Goal: Task Accomplishment & Management: Use online tool/utility

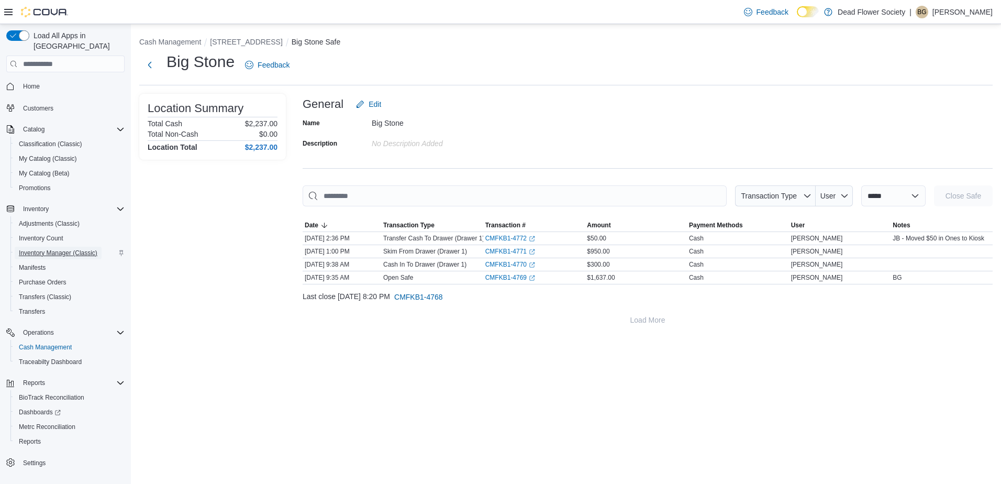
click at [51, 249] on span "Inventory Manager (Classic)" at bounding box center [58, 253] width 79 height 8
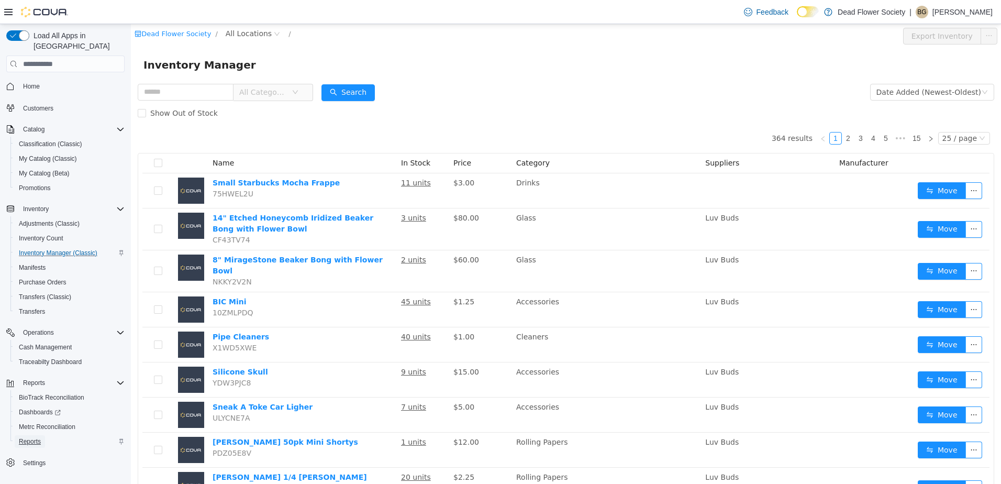
click at [35, 437] on span "Reports" at bounding box center [30, 441] width 22 height 8
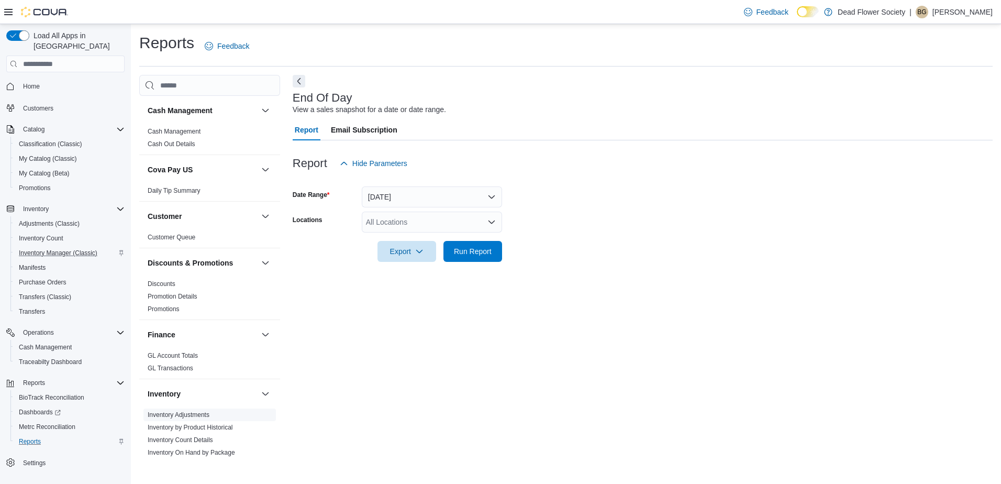
click at [171, 411] on link "Inventory Adjustments" at bounding box center [179, 414] width 62 height 7
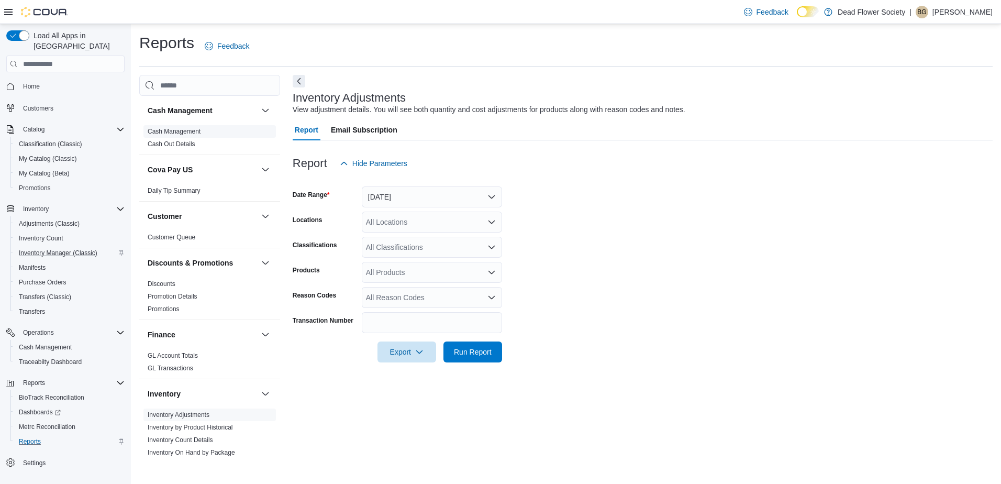
click at [179, 131] on link "Cash Management" at bounding box center [174, 131] width 53 height 7
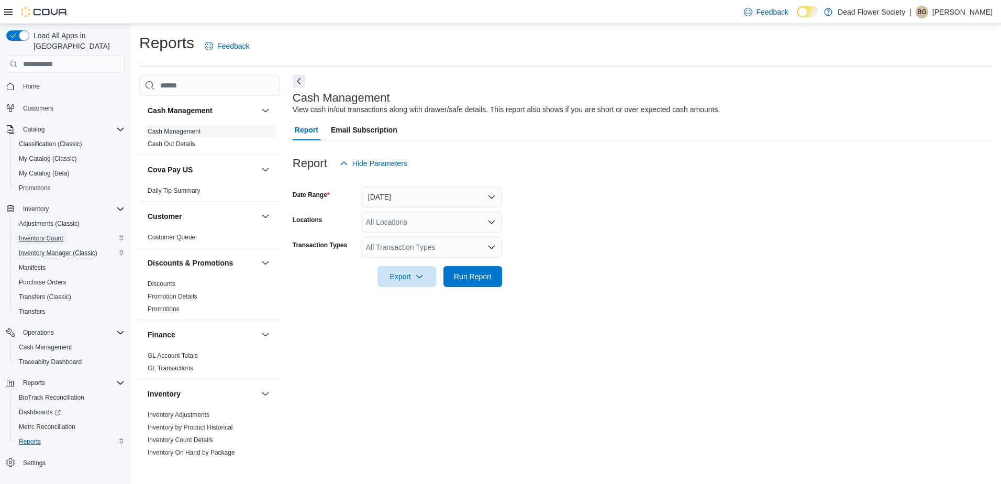
click at [33, 234] on span "Inventory Count" at bounding box center [41, 238] width 44 height 8
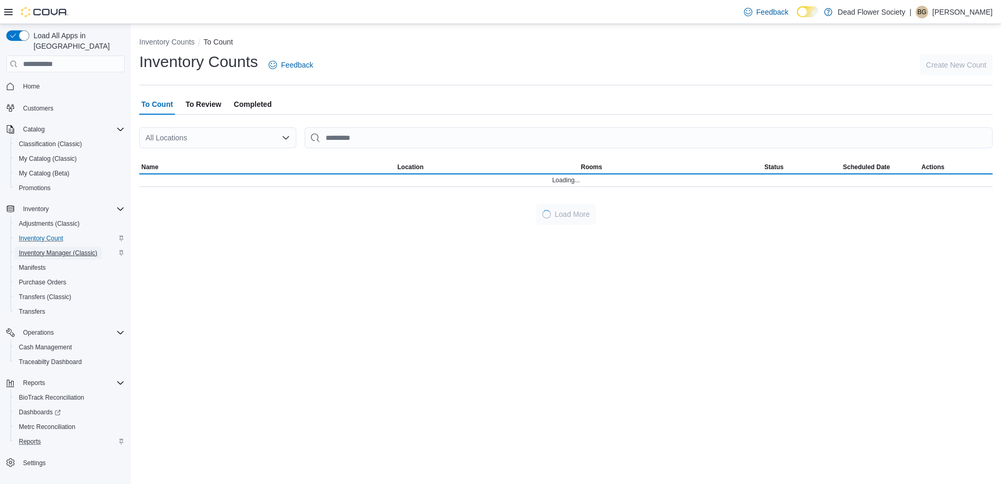
click at [30, 247] on span "Inventory Manager (Classic)" at bounding box center [58, 253] width 79 height 13
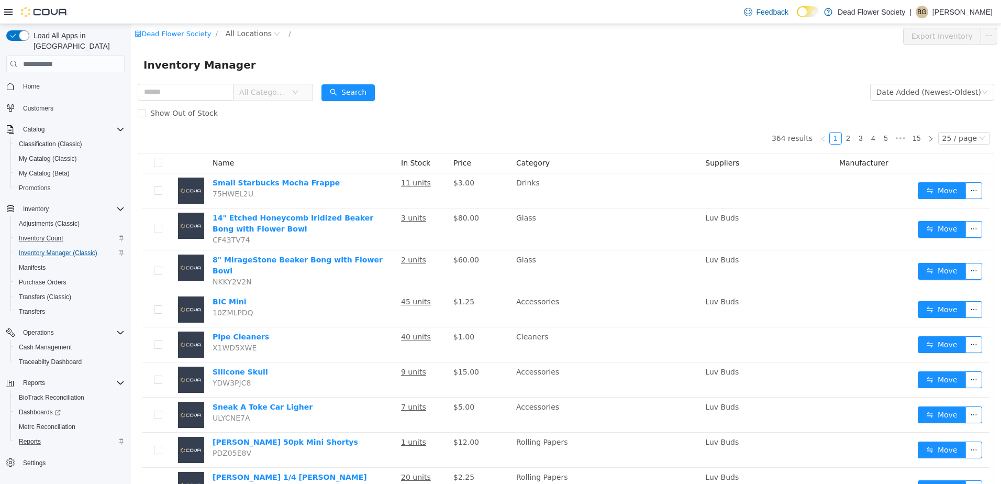
click at [298, 94] on icon "icon: down" at bounding box center [295, 92] width 6 height 6
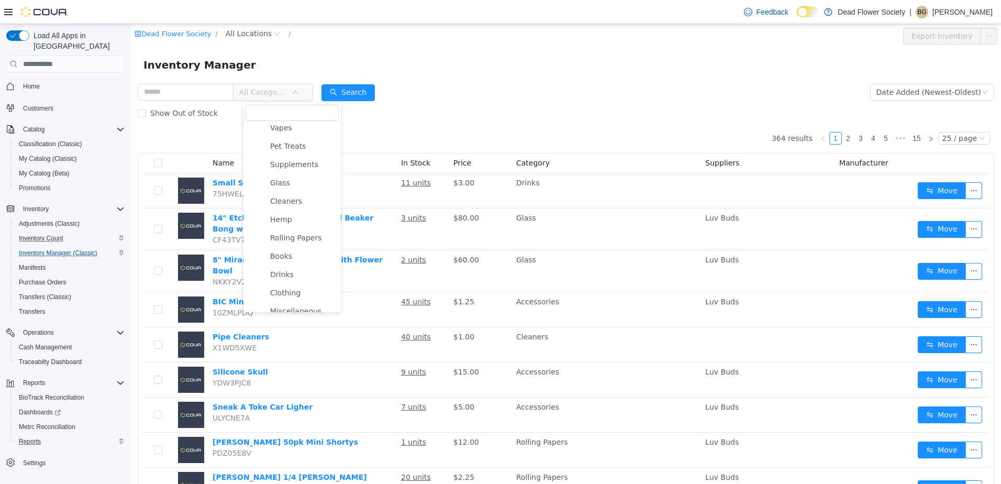
scroll to position [259, 0]
click at [304, 297] on span "Stickers" at bounding box center [308, 301] width 62 height 14
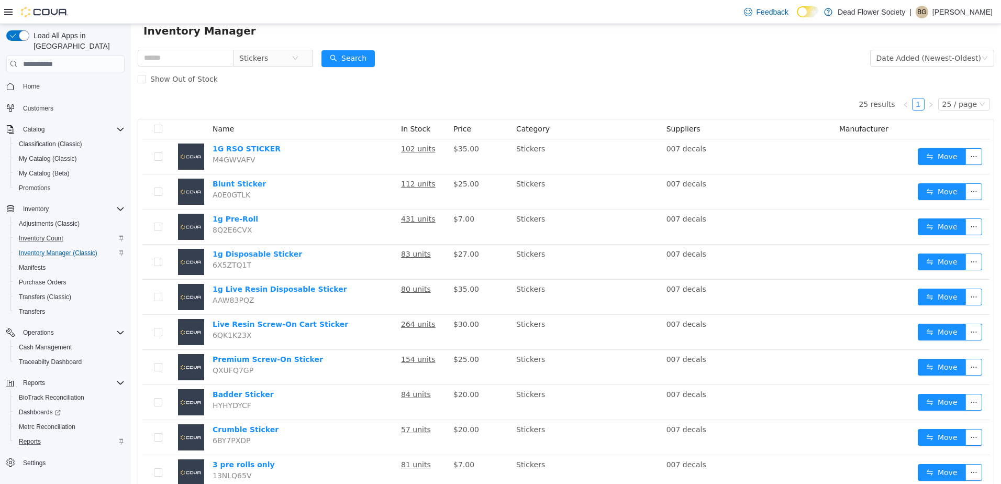
scroll to position [52, 0]
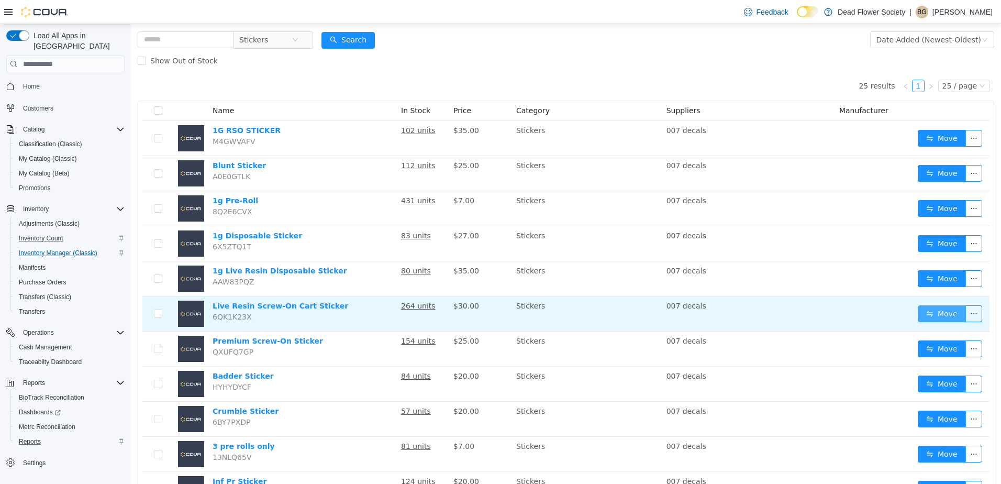
click at [946, 315] on button "Move" at bounding box center [942, 313] width 48 height 17
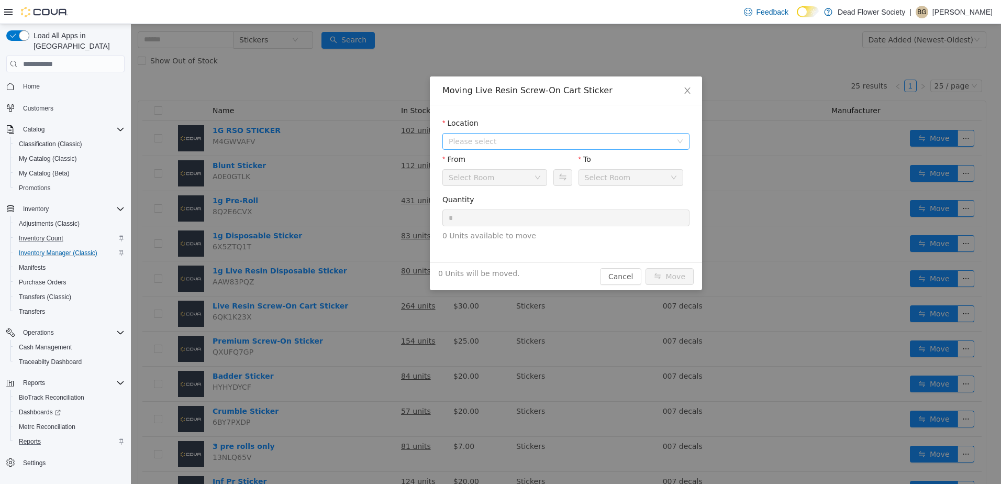
click at [509, 136] on span "Please select" at bounding box center [560, 141] width 223 height 10
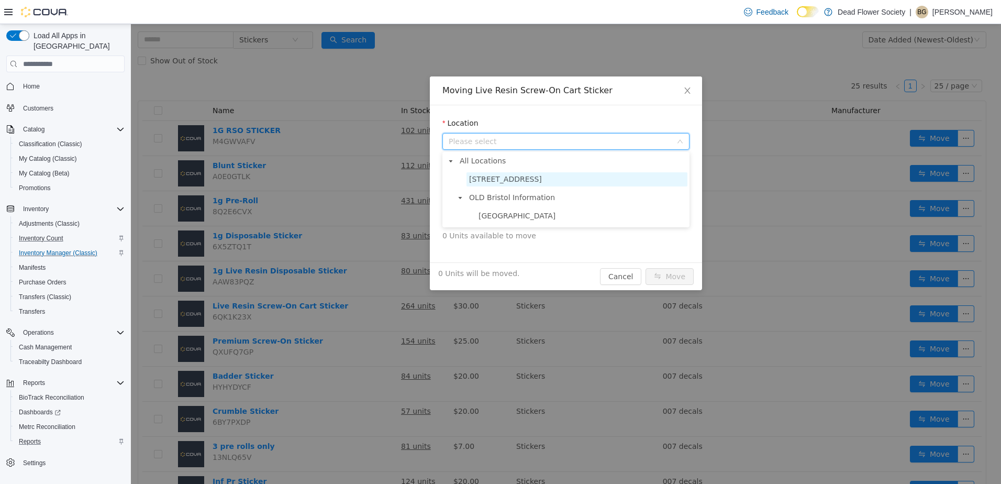
click at [512, 183] on span "[STREET_ADDRESS]" at bounding box center [505, 179] width 73 height 8
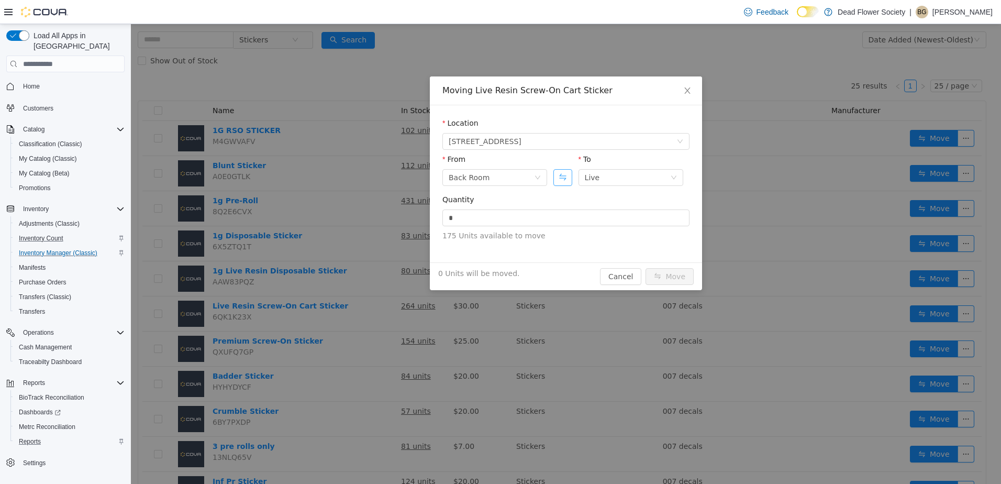
click at [564, 182] on button "Swap" at bounding box center [562, 177] width 18 height 17
click at [612, 275] on button "Cancel" at bounding box center [620, 276] width 41 height 17
